Goal: Transaction & Acquisition: Book appointment/travel/reservation

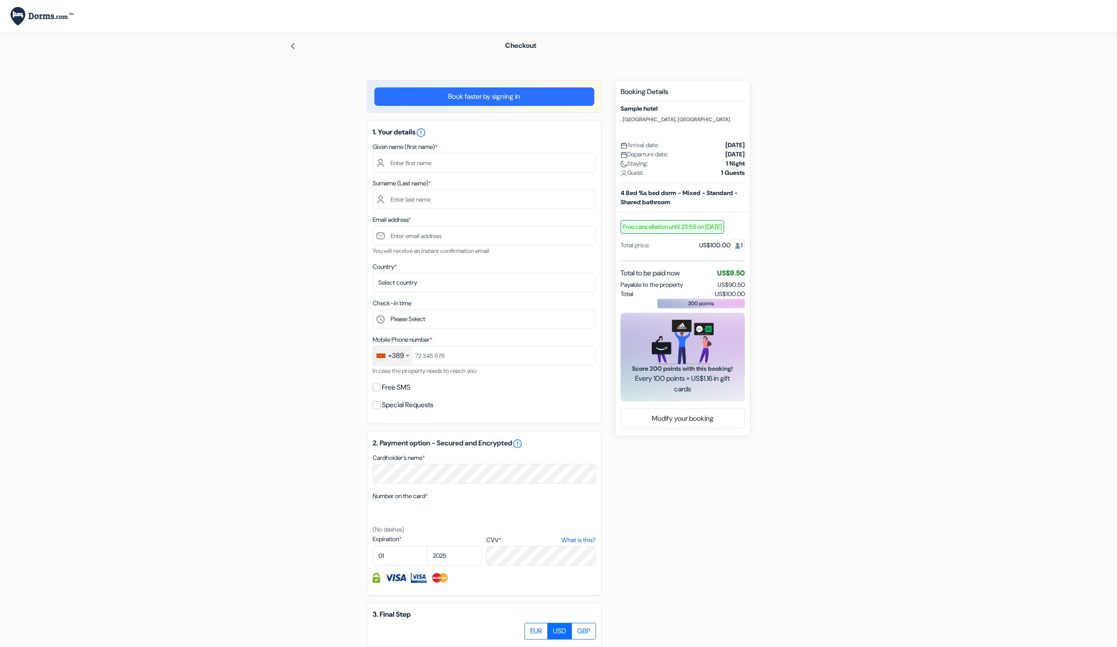
click at [203, 472] on form "Checkout add_box [GEOGRAPHIC_DATA] , [GEOGRAPHIC_DATA], [GEOGRAPHIC_DATA] Prope…" at bounding box center [558, 404] width 1117 height 743
click at [108, 377] on form "Checkout add_box [GEOGRAPHIC_DATA] , [GEOGRAPHIC_DATA], [GEOGRAPHIC_DATA] Prope…" at bounding box center [558, 404] width 1117 height 743
click at [162, 343] on form "Checkout add_box [GEOGRAPHIC_DATA] , [GEOGRAPHIC_DATA], [GEOGRAPHIC_DATA] Prope…" at bounding box center [558, 404] width 1117 height 743
click at [150, 157] on form "Checkout add_box [GEOGRAPHIC_DATA] , [GEOGRAPHIC_DATA], [GEOGRAPHIC_DATA] Prope…" at bounding box center [558, 404] width 1117 height 743
click at [442, 165] on input "text" at bounding box center [484, 163] width 223 height 20
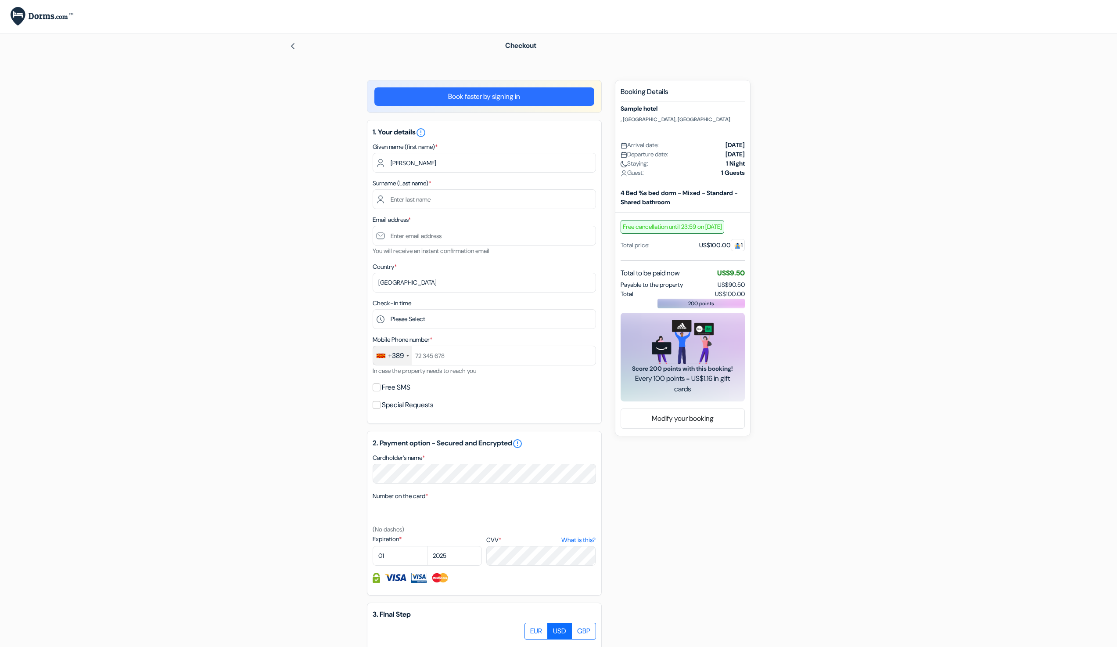
type input "[PERSON_NAME]"
type input "Petrusev"
type input "gilip_"
click at [261, 235] on form "Checkout add_box [GEOGRAPHIC_DATA] , [GEOGRAPHIC_DATA], [GEOGRAPHIC_DATA] Prope…" at bounding box center [558, 404] width 1117 height 743
